Goal: Task Accomplishment & Management: Manage account settings

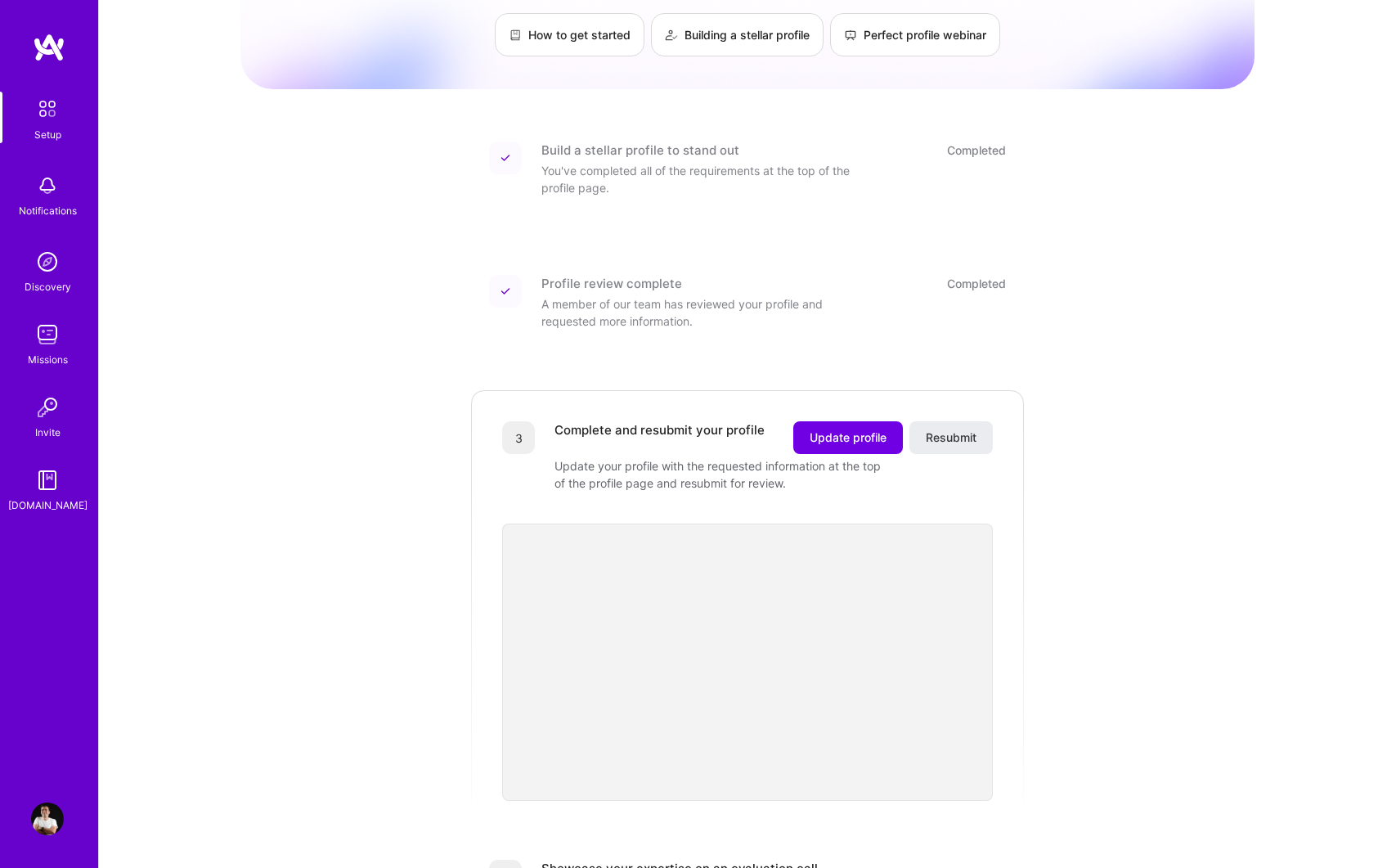
scroll to position [127, 0]
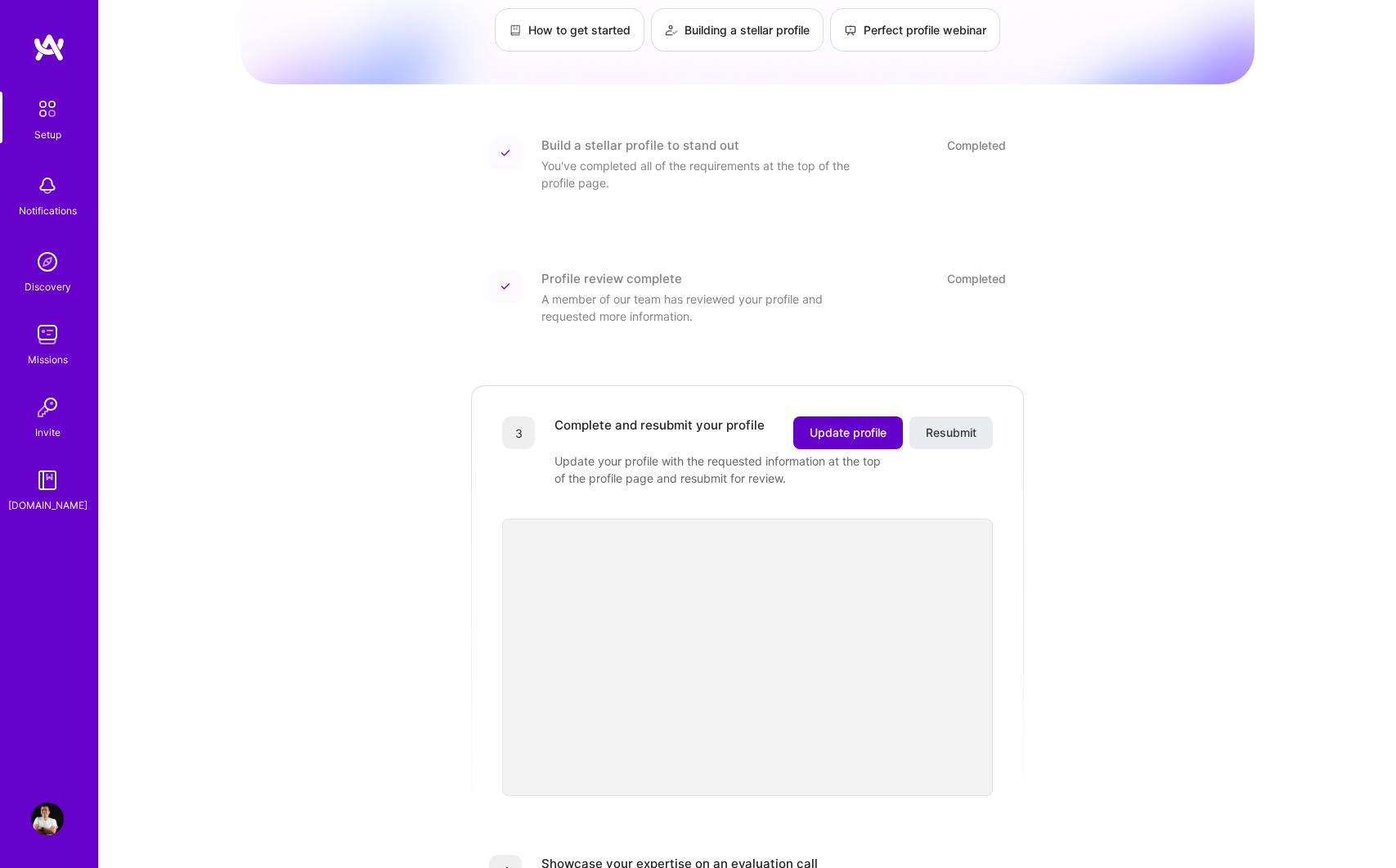
click at [838, 425] on span "Update profile" at bounding box center [848, 432] width 77 height 16
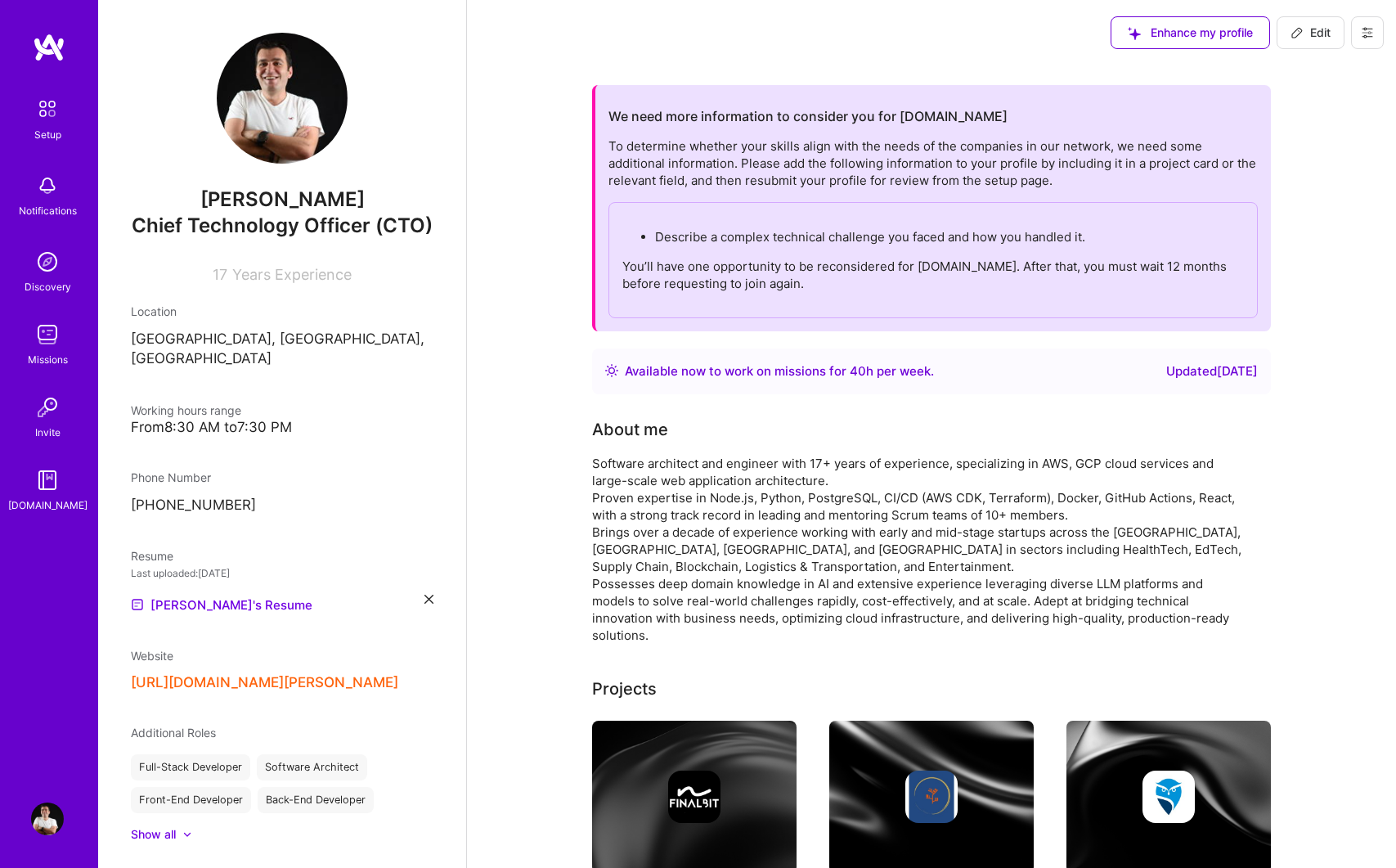
click at [774, 432] on div "About me" at bounding box center [919, 429] width 654 height 25
click at [801, 252] on div "Describe a complex technical challenge you faced and how you handled it. You’ll…" at bounding box center [933, 260] width 649 height 116
